Goal: Register for event/course

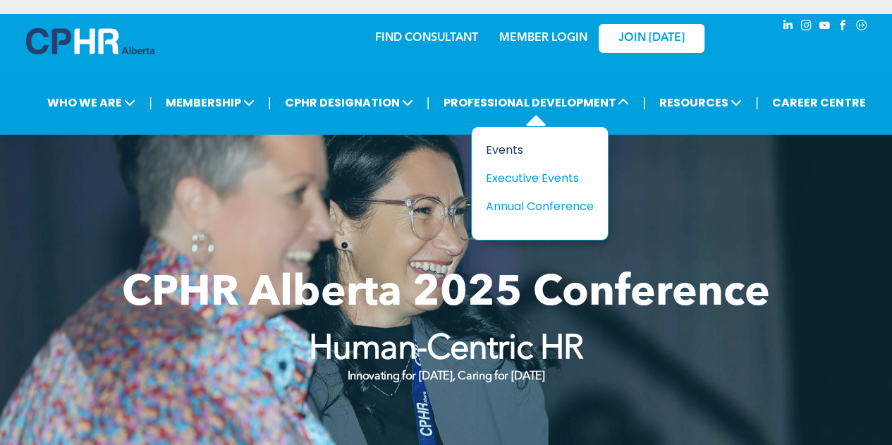
click at [501, 148] on div "Events" at bounding box center [534, 150] width 97 height 18
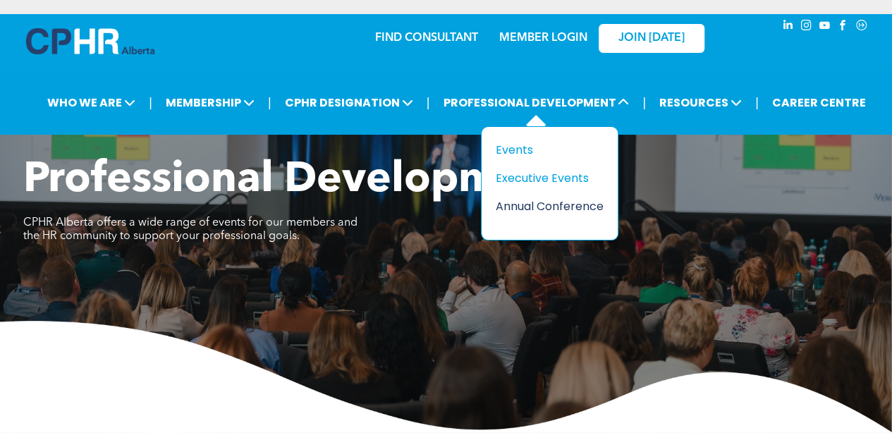
click at [529, 205] on div "Annual Conference" at bounding box center [544, 207] width 97 height 18
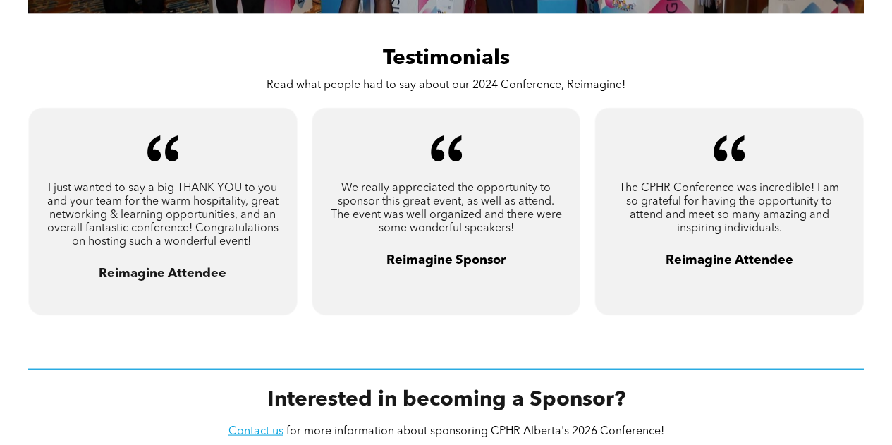
scroll to position [1058, 0]
